Goal: Find contact information: Find contact information

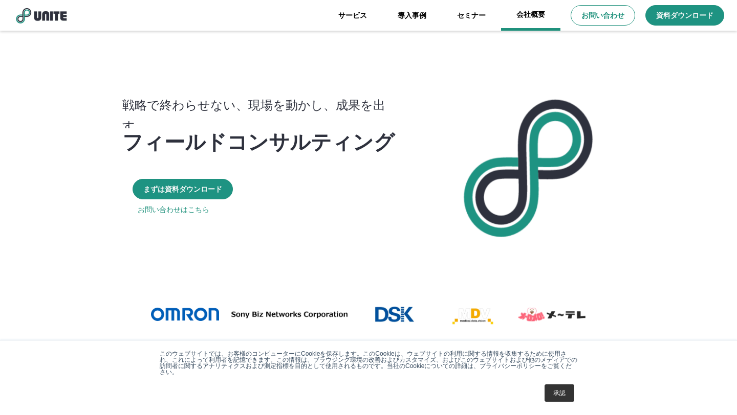
click at [537, 13] on link "会社概要" at bounding box center [530, 15] width 59 height 31
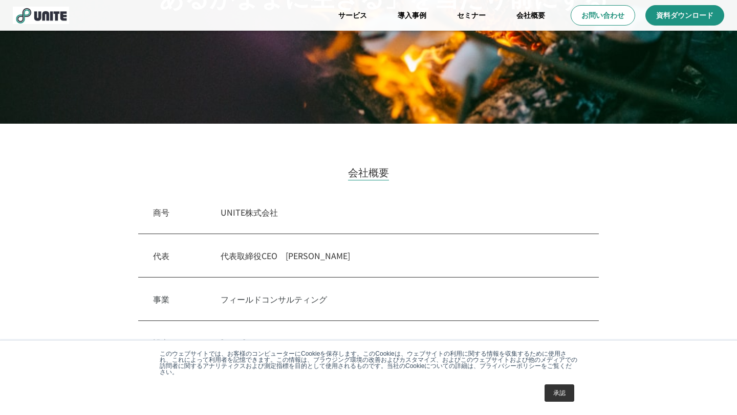
scroll to position [251, 0]
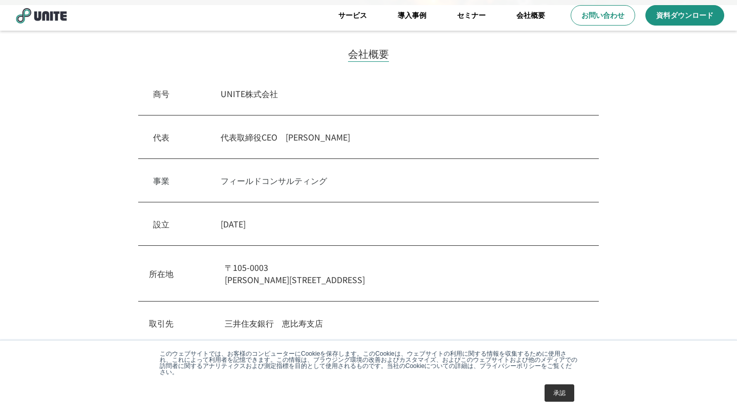
click at [421, 281] on p "[STREET_ADDRESS][PERSON_NAME]オフィス内幸町" at bounding box center [406, 273] width 363 height 25
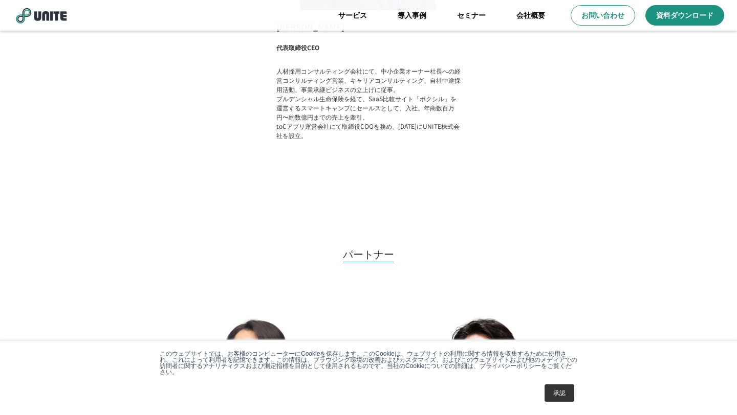
scroll to position [1668, 0]
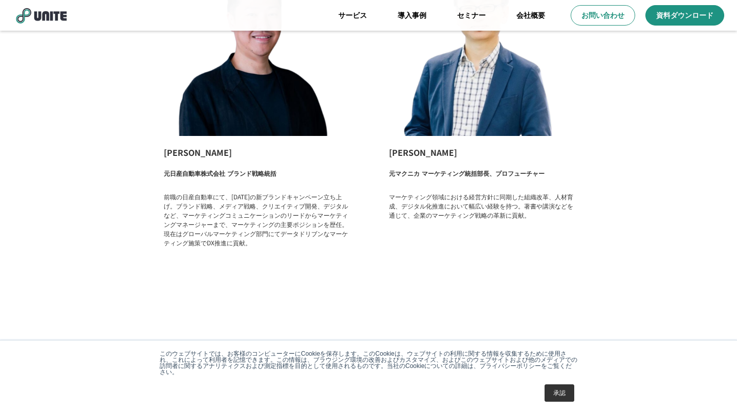
click at [567, 391] on link "承認" at bounding box center [559, 393] width 30 height 17
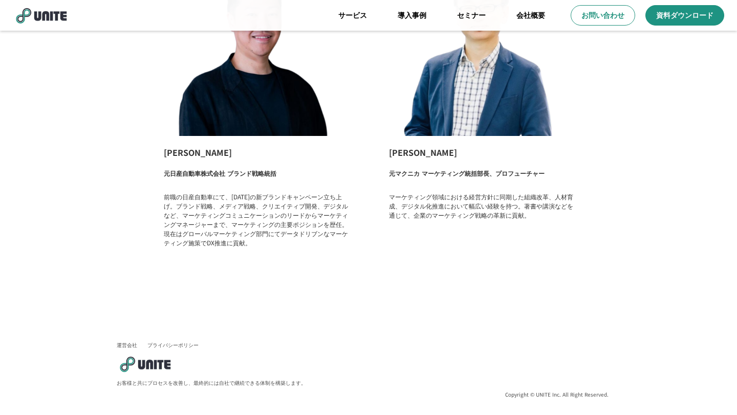
scroll to position [1656, 0]
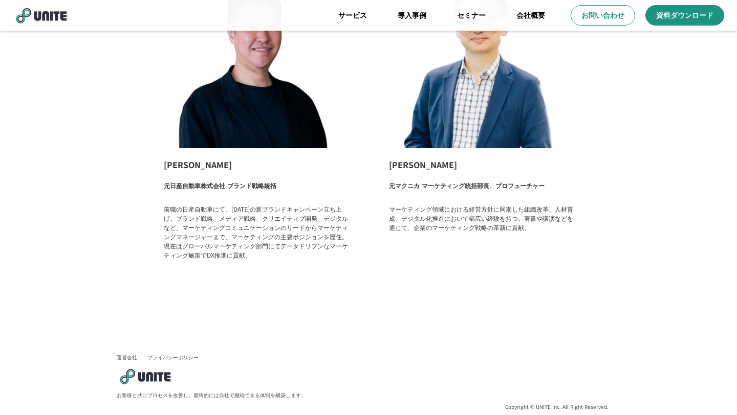
click at [123, 355] on link "運営会社" at bounding box center [127, 357] width 20 height 7
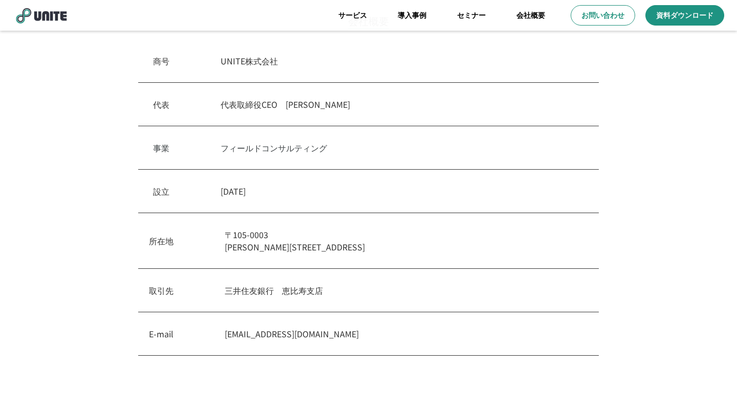
scroll to position [26, 0]
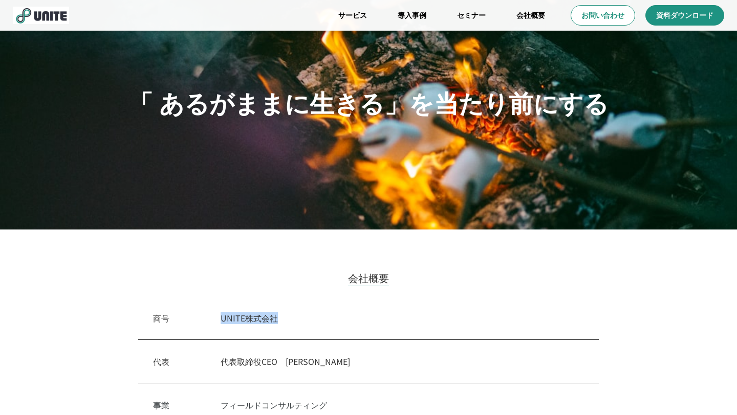
drag, startPoint x: 282, startPoint y: 323, endPoint x: 226, endPoint y: 320, distance: 56.9
click at [226, 320] on p "UNITE株式会社" at bounding box center [402, 318] width 363 height 12
copy p "UNITE株式会社"
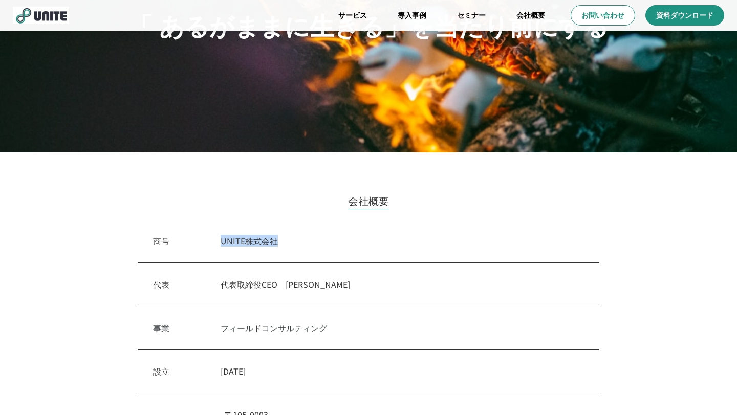
scroll to position [224, 0]
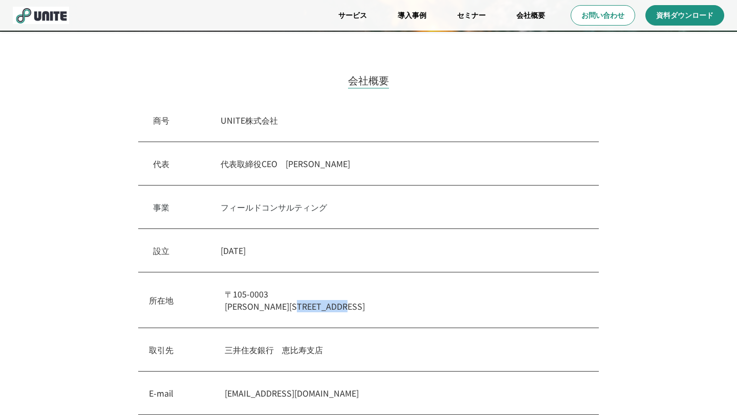
drag, startPoint x: 420, startPoint y: 309, endPoint x: 320, endPoint y: 310, distance: 99.3
click at [320, 310] on p "[STREET_ADDRESS][PERSON_NAME]オフィス内幸町" at bounding box center [406, 300] width 363 height 25
copy p "クロスオフィス内幸町"
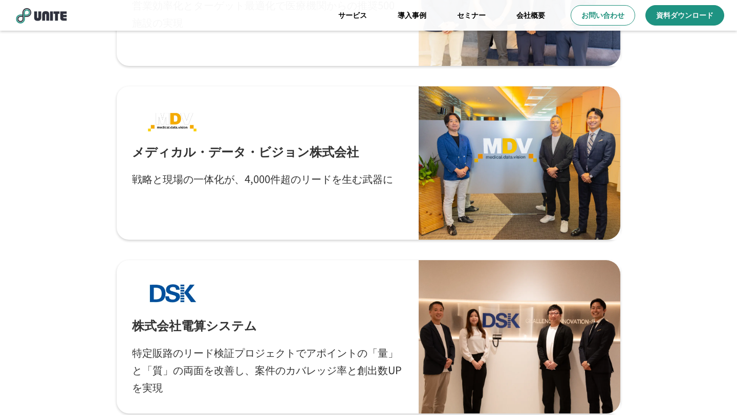
scroll to position [3924, 0]
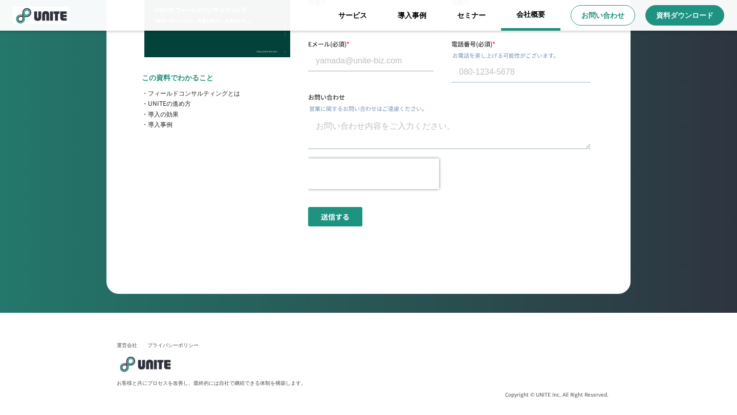
click at [538, 16] on link "会社概要" at bounding box center [530, 15] width 59 height 31
